Goal: Find specific page/section: Find specific page/section

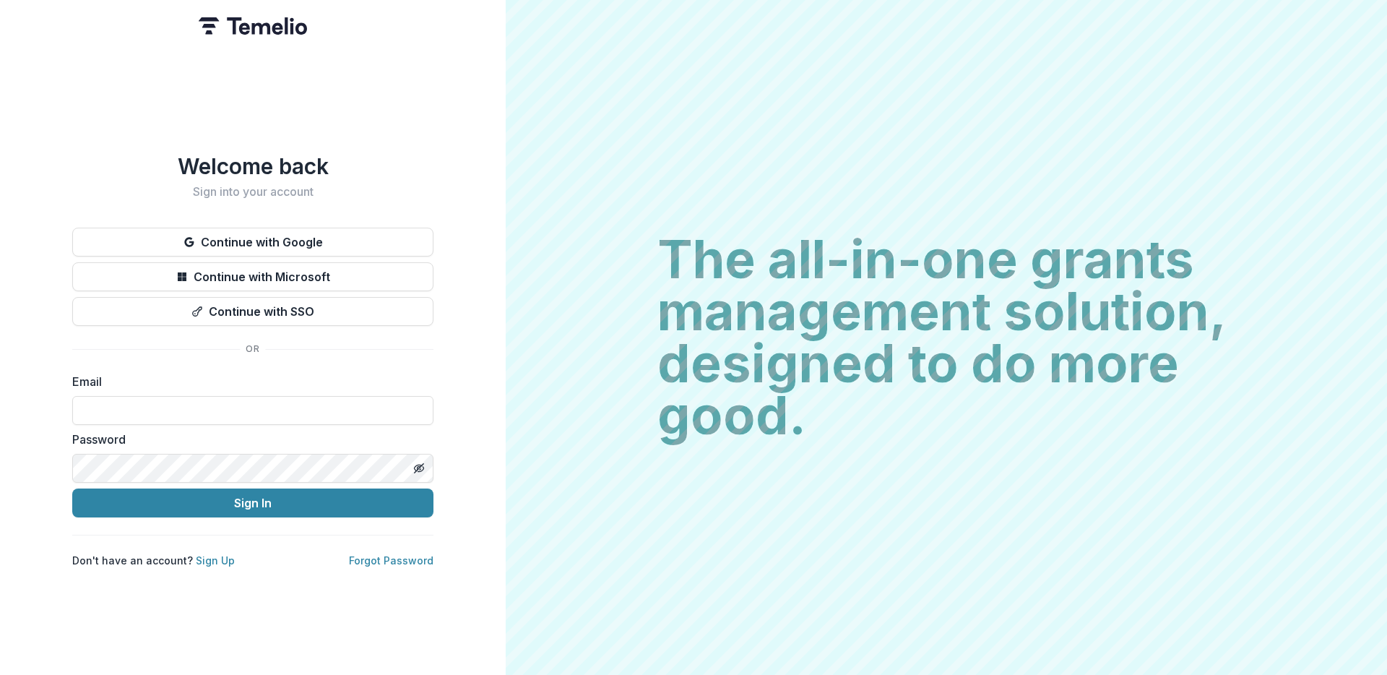
click at [184, 420] on form "Email Password Sign In" at bounding box center [252, 445] width 361 height 144
click at [184, 405] on input at bounding box center [252, 410] width 361 height 29
type input "**********"
click at [251, 502] on button "Sign In" at bounding box center [252, 502] width 361 height 29
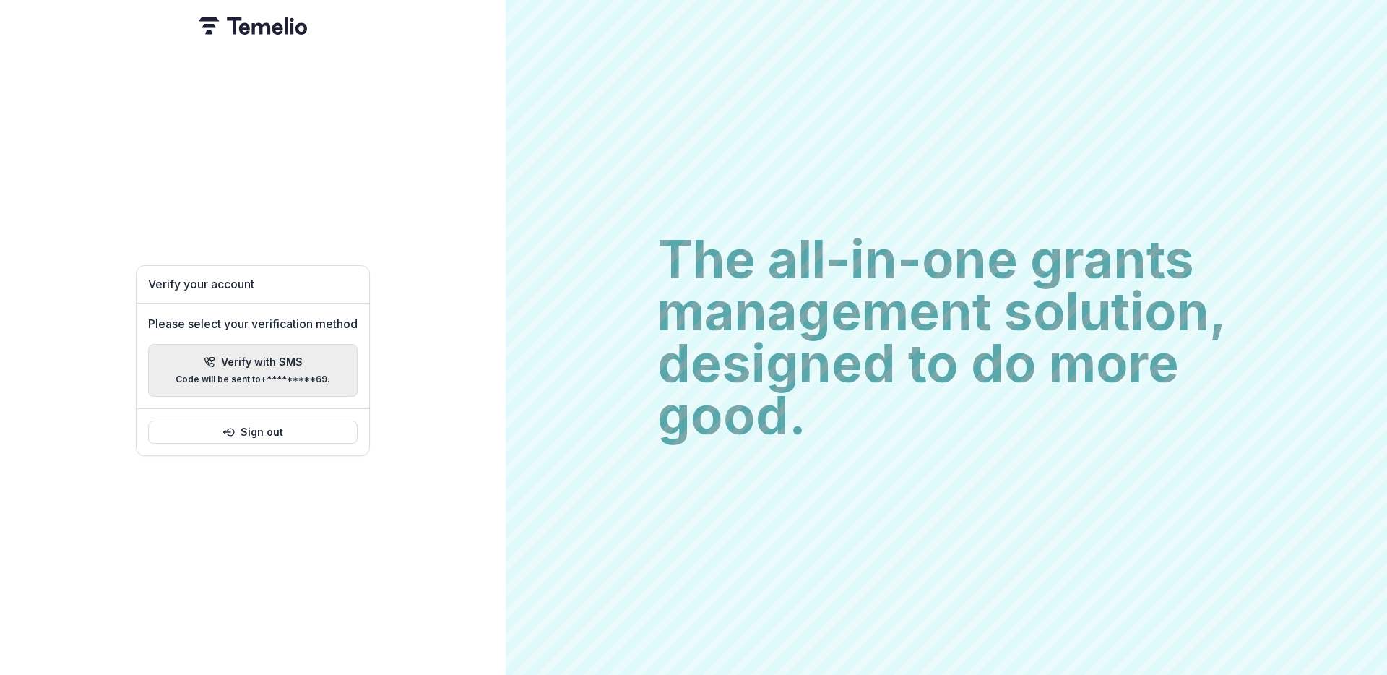
click at [308, 348] on button "Verify with SMS Code will be sent to +*********69 ." at bounding box center [253, 370] width 210 height 53
click at [148, 352] on input "Please enter your pin code" at bounding box center [148, 354] width 29 height 29
type input "*"
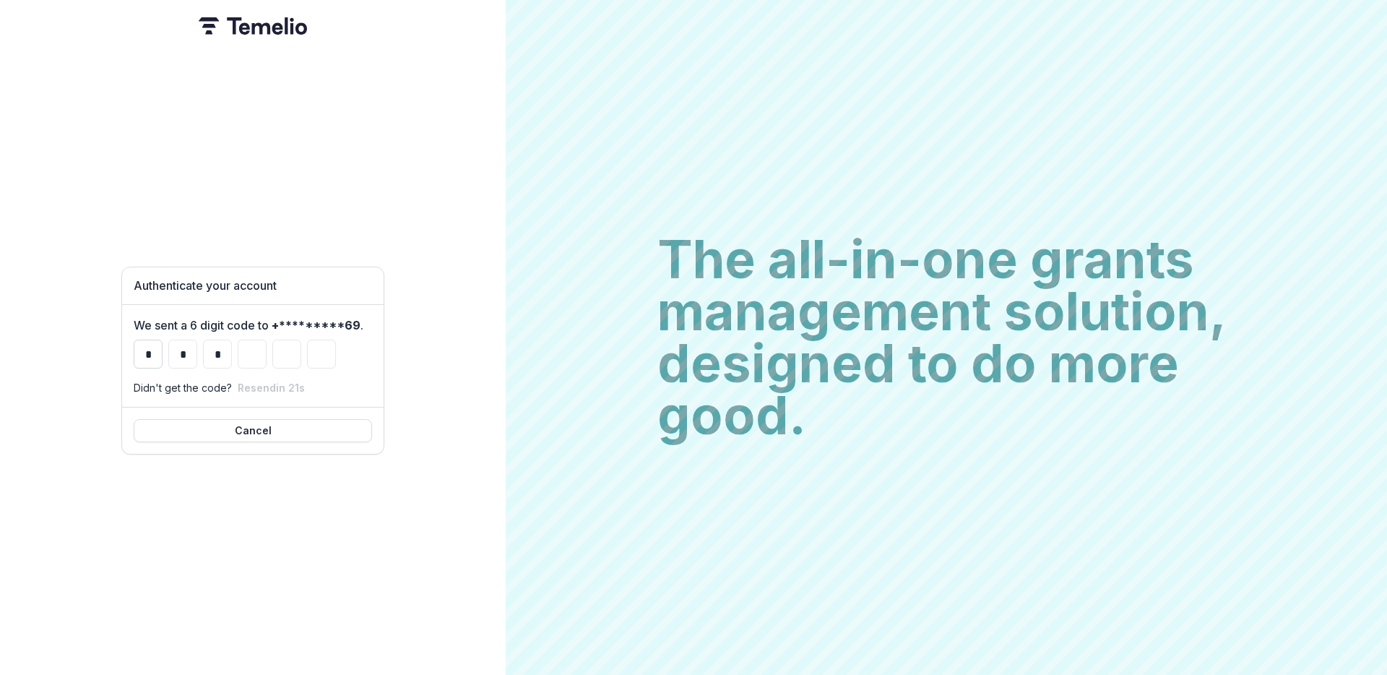
type input "*"
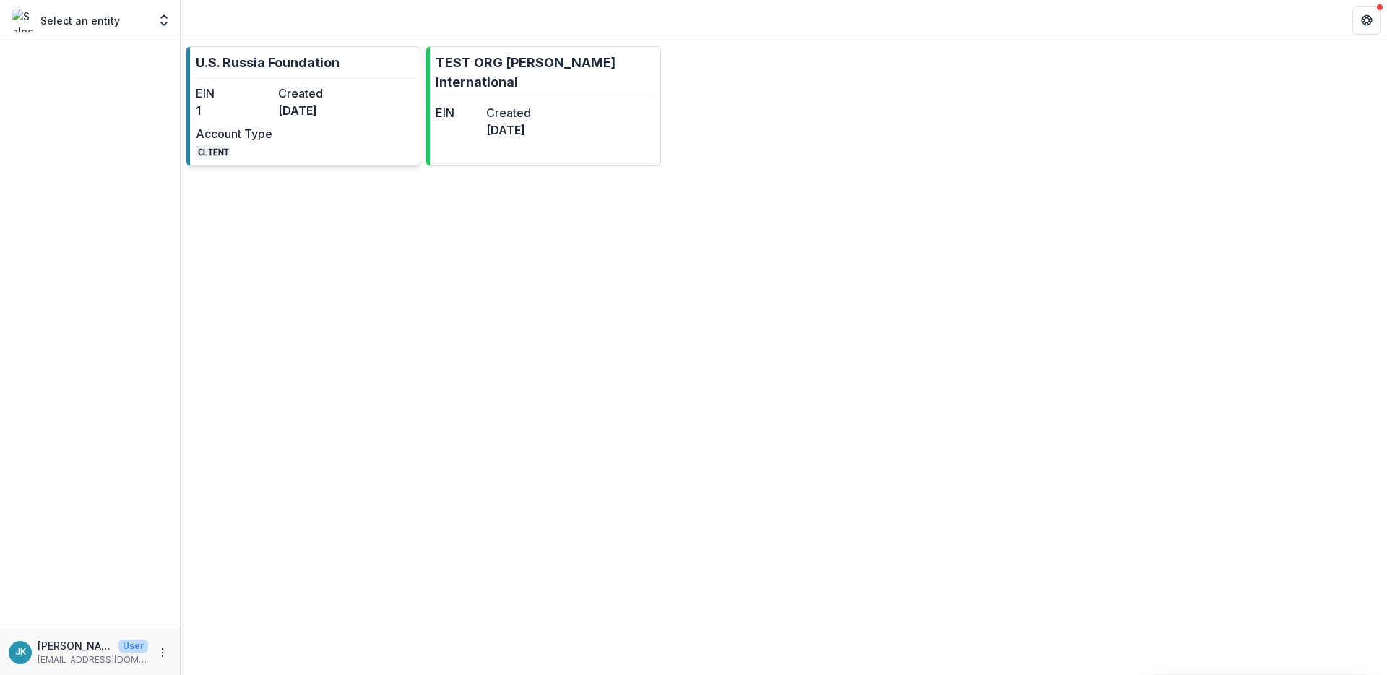
click at [381, 61] on link "U.S. Russia Foundation EIN 1 Created [DATE] Account Type CLIENT" at bounding box center [303, 106] width 234 height 120
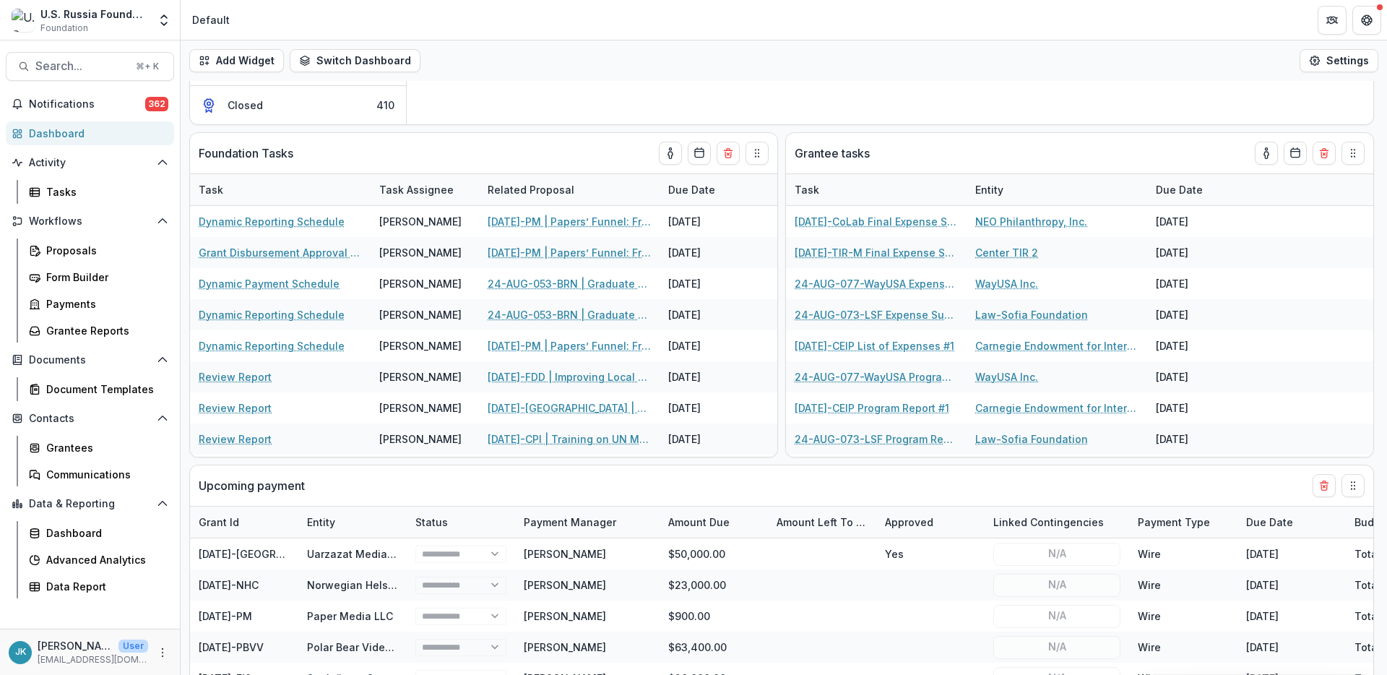
scroll to position [282, 0]
click at [75, 387] on div "Document Templates" at bounding box center [104, 388] width 116 height 15
